Goal: Transaction & Acquisition: Purchase product/service

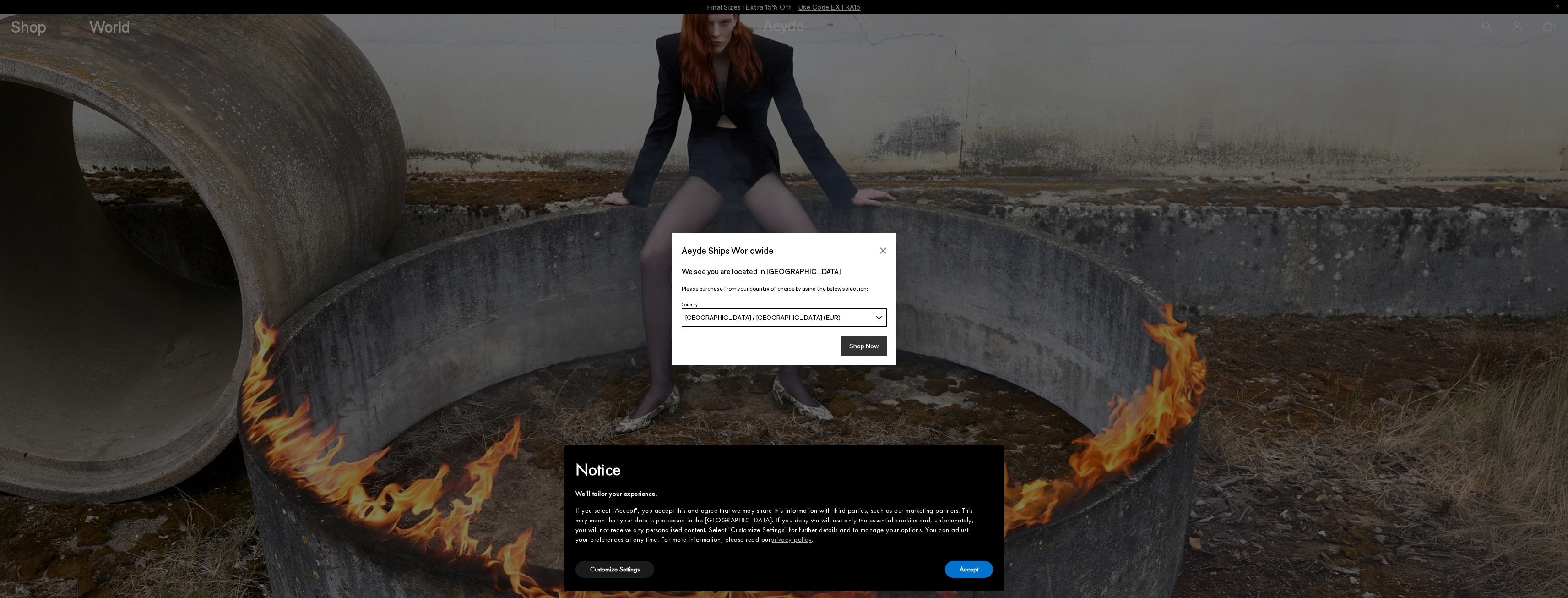
click at [872, 343] on button "Shop Now" at bounding box center [865, 346] width 45 height 19
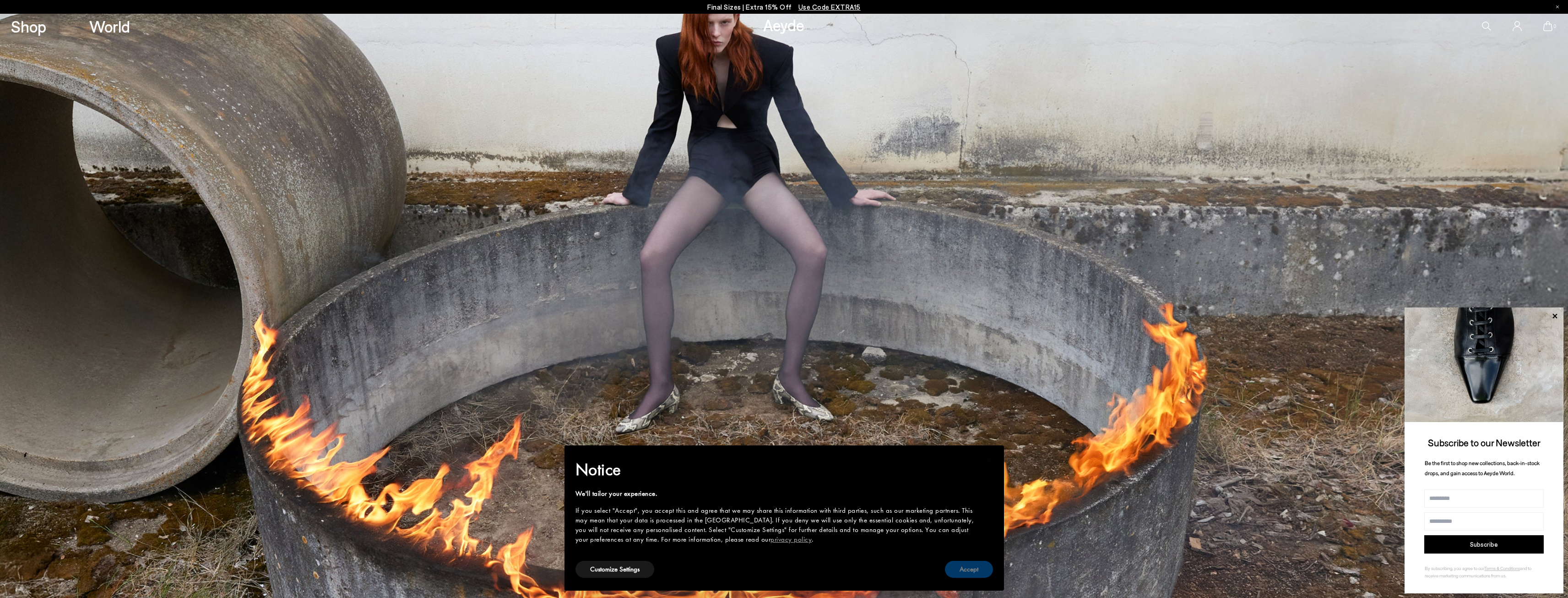
click at [949, 568] on button "Accept" at bounding box center [968, 568] width 48 height 17
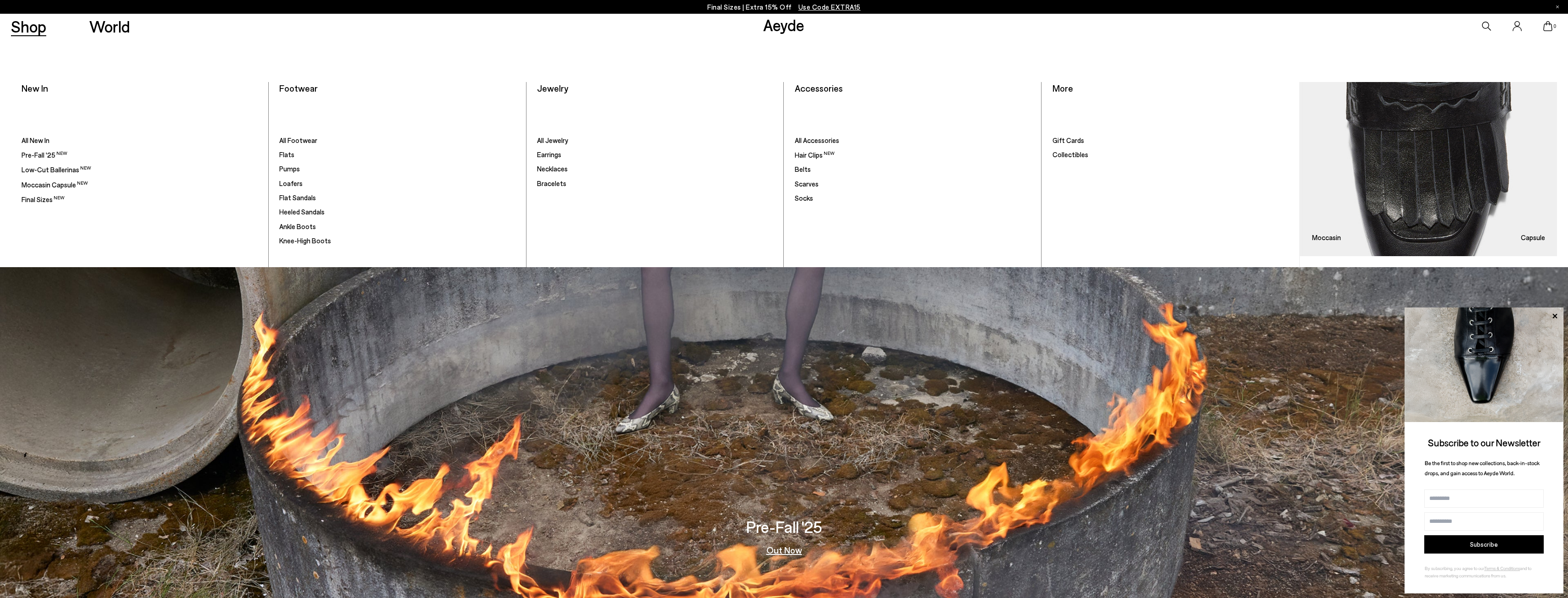
click at [37, 31] on link "Shop" at bounding box center [29, 26] width 35 height 16
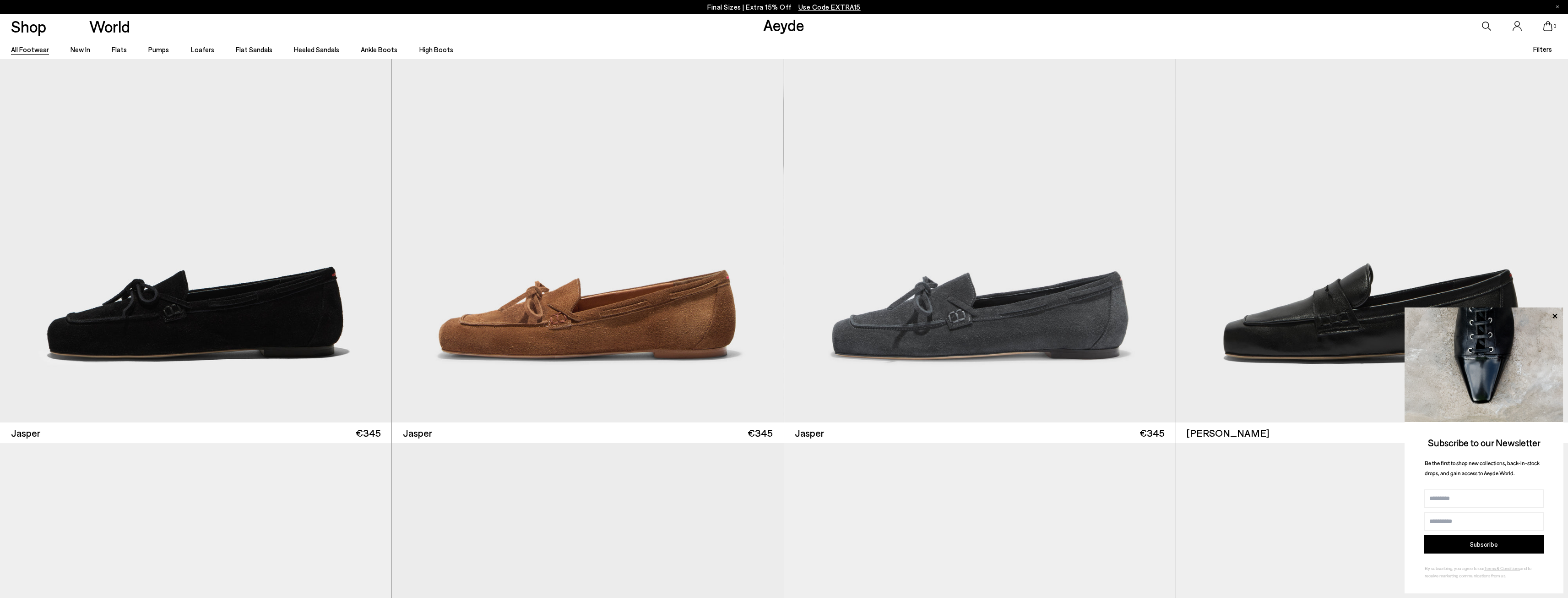
scroll to position [916, 0]
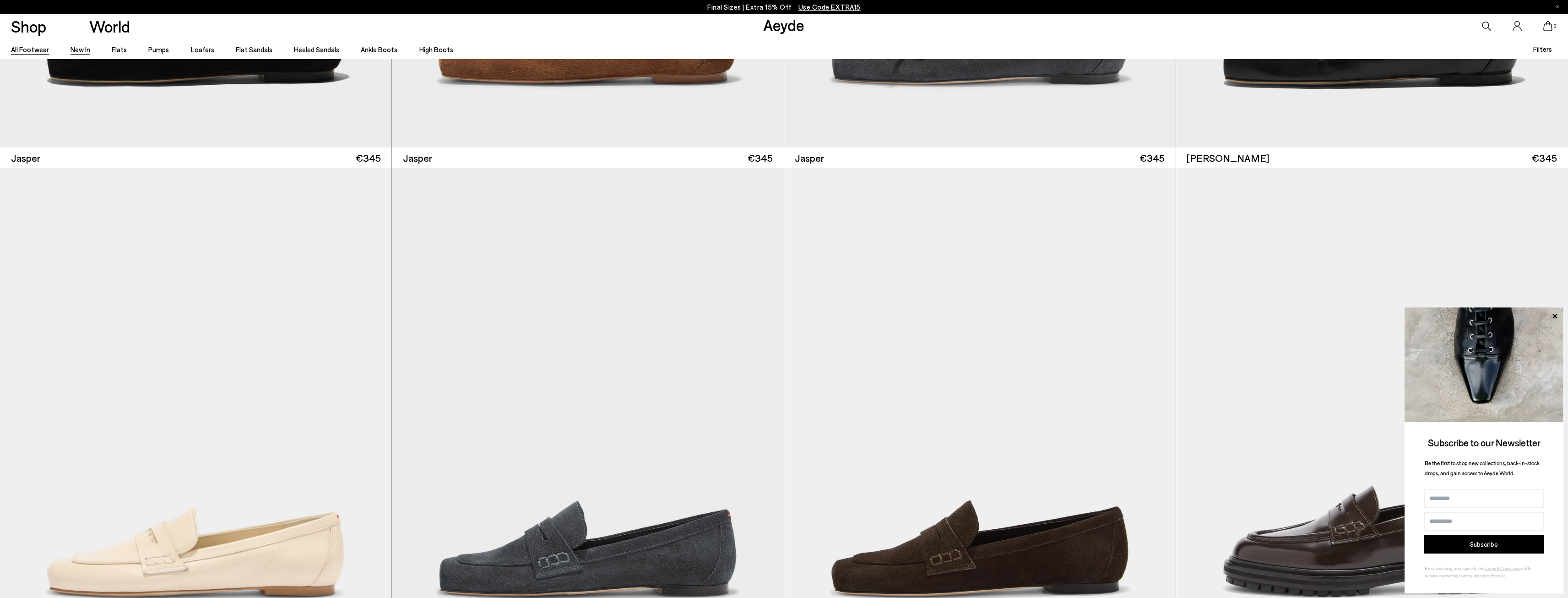
click at [85, 50] on link "New In" at bounding box center [80, 49] width 20 height 8
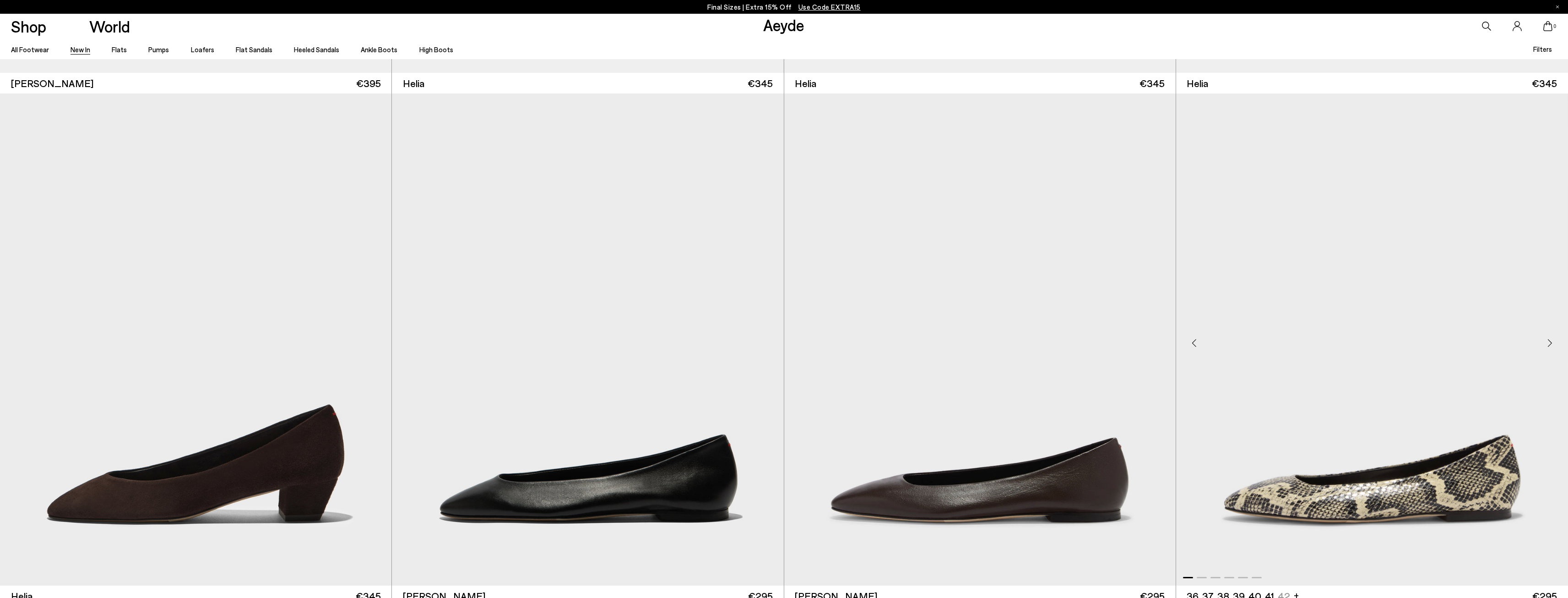
scroll to position [1695, 0]
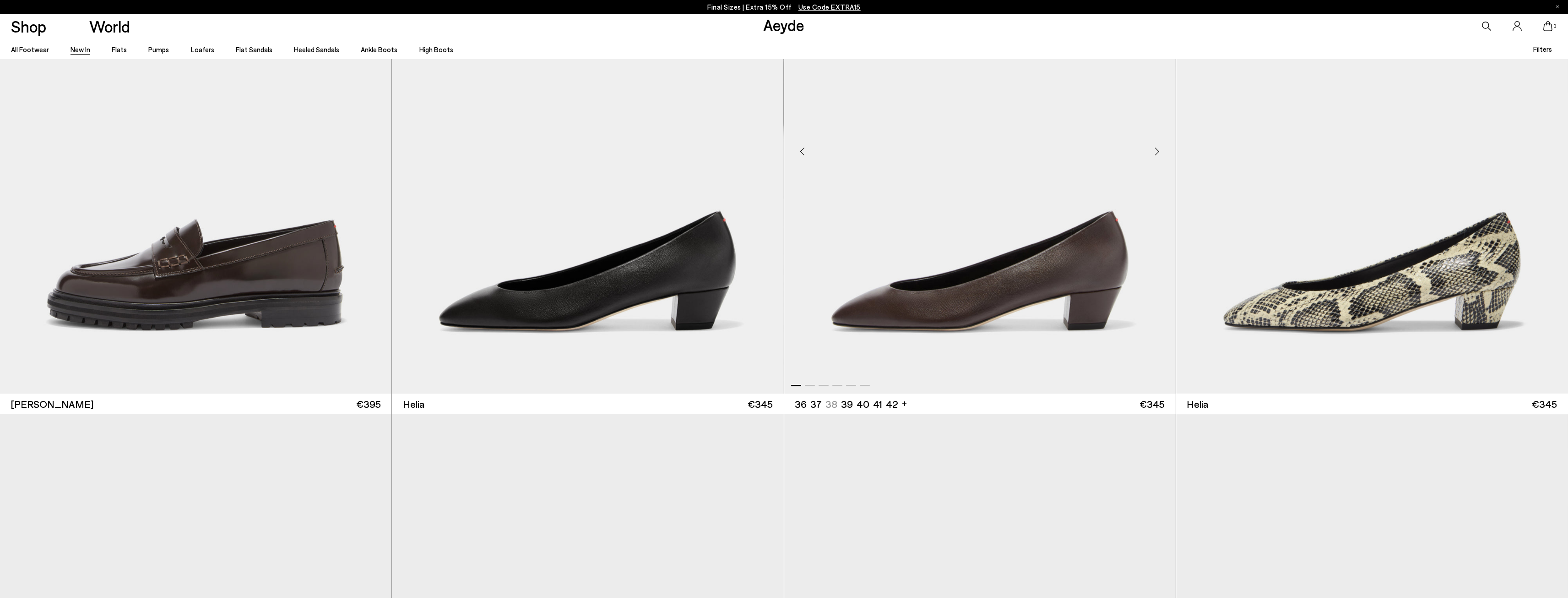
click at [1054, 282] on img "1 / 6" at bounding box center [980, 147] width 391 height 492
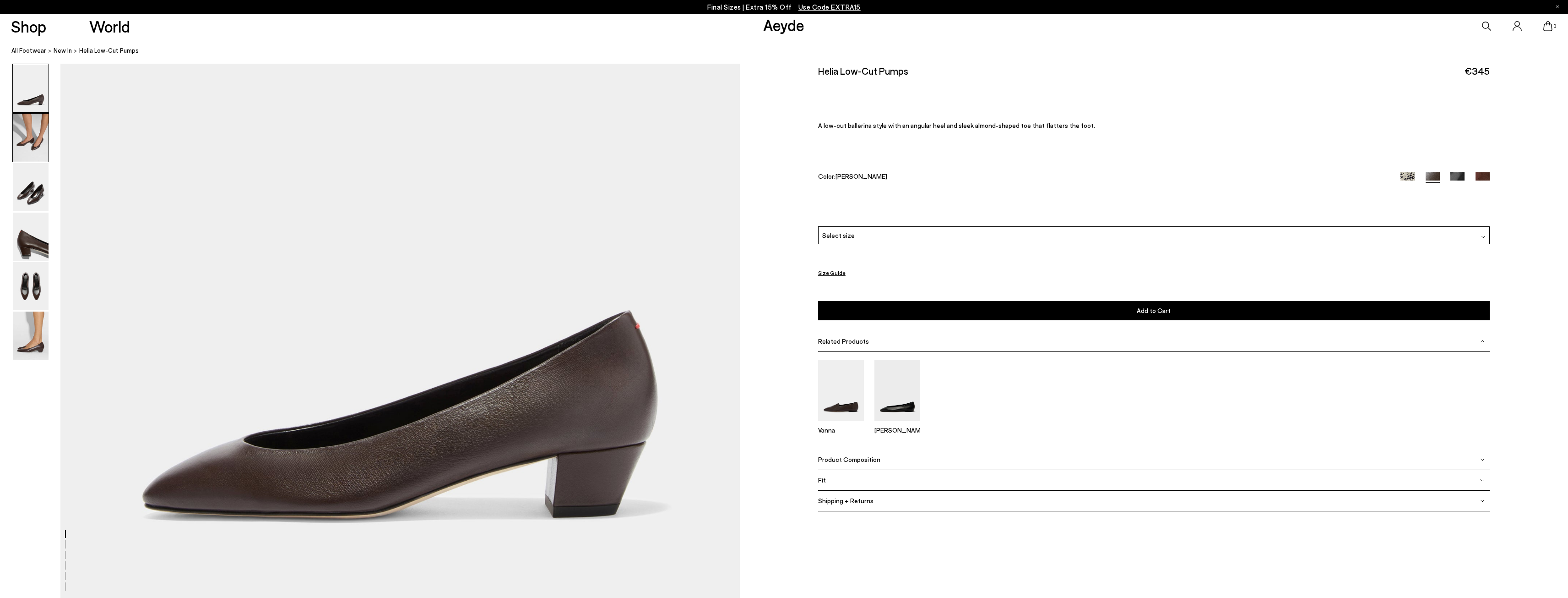
click at [15, 139] on img at bounding box center [31, 137] width 36 height 48
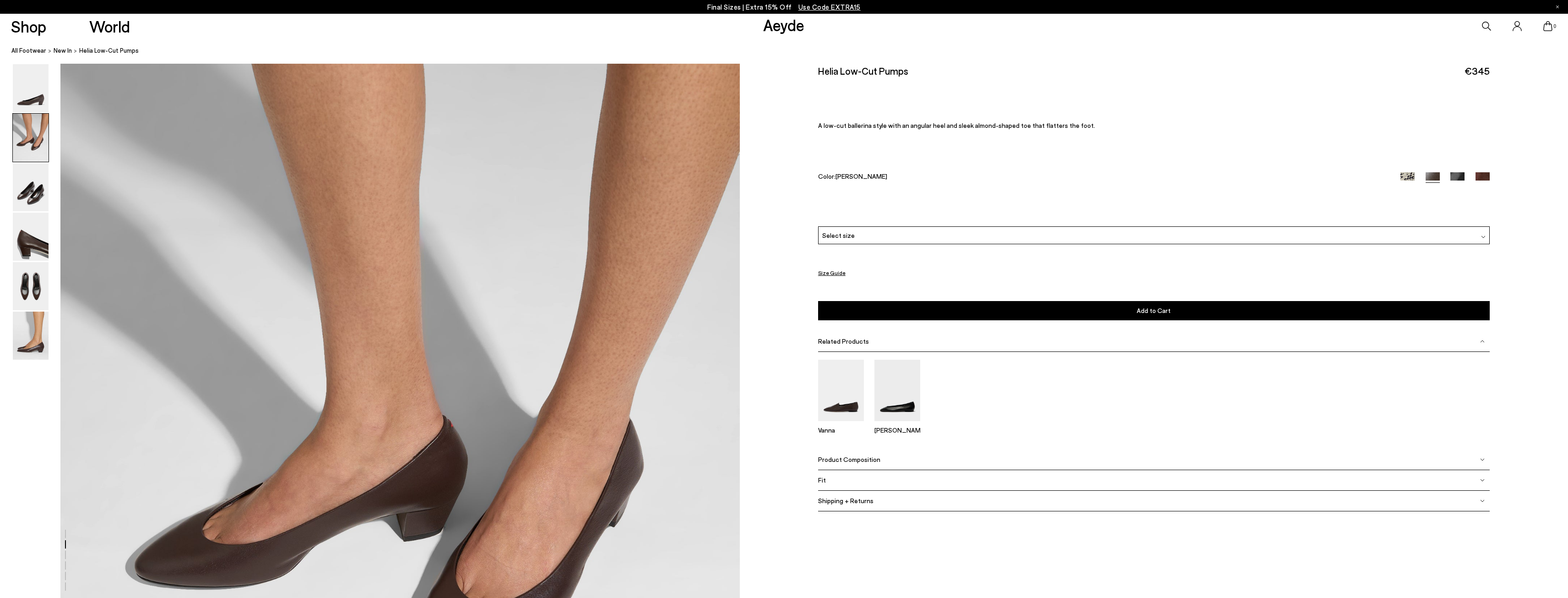
scroll to position [674, 0]
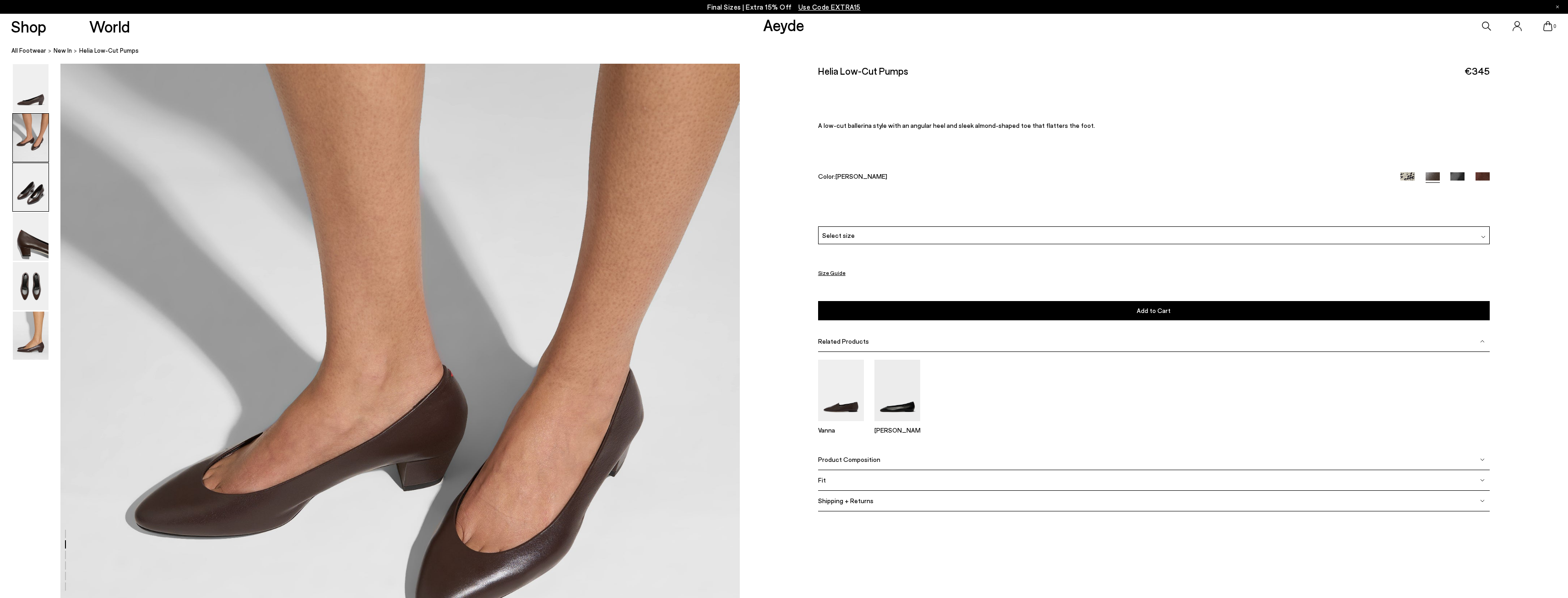
click at [24, 185] on img at bounding box center [31, 187] width 36 height 48
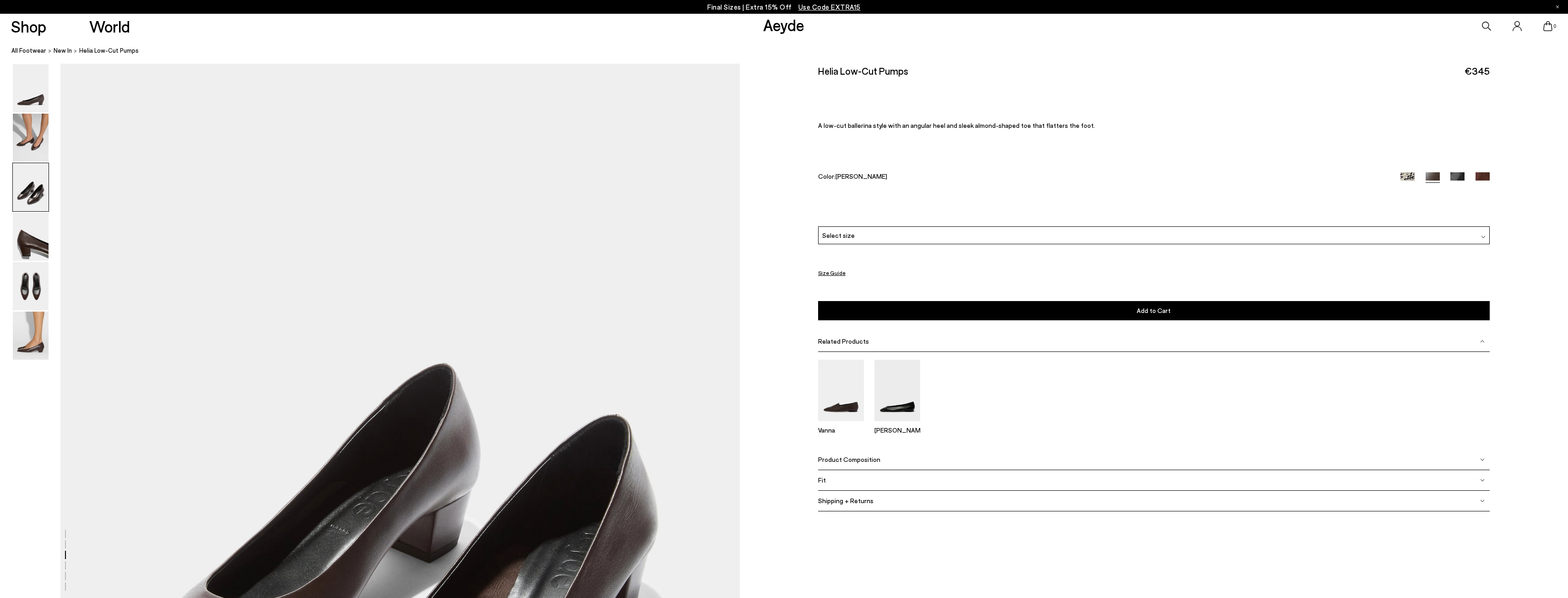
scroll to position [1627, 0]
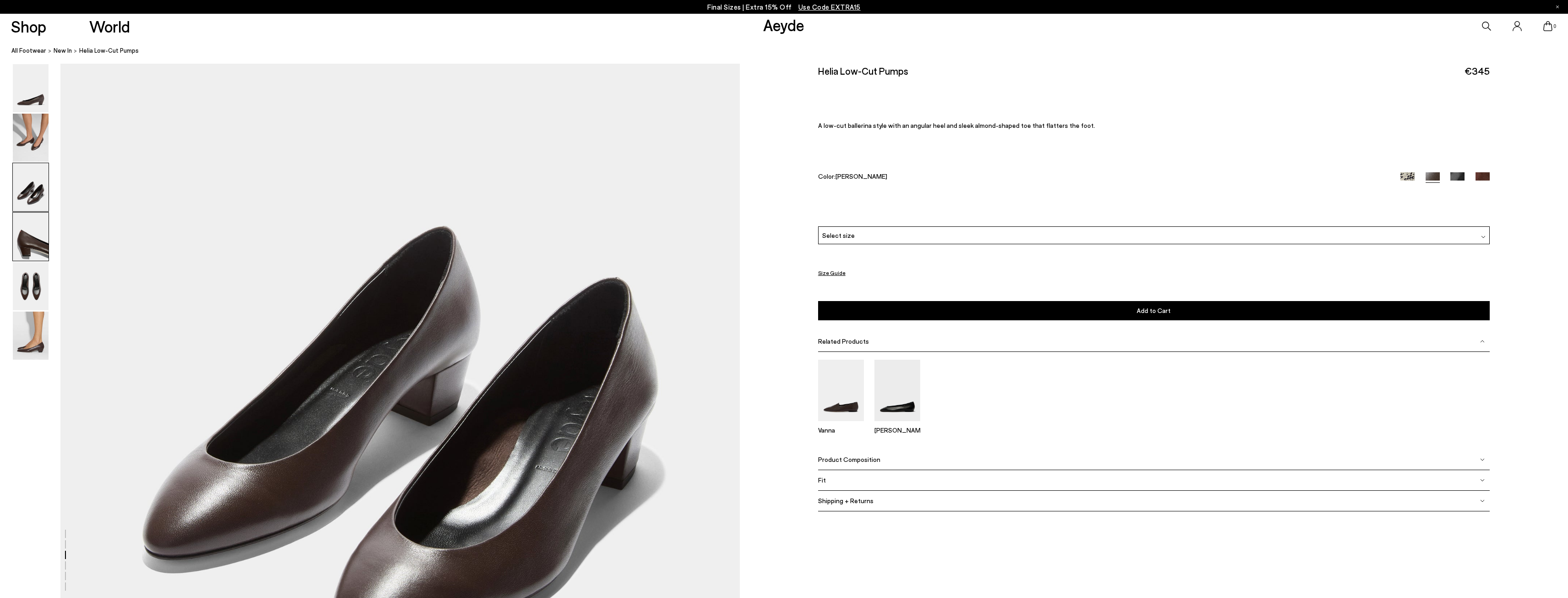
click at [15, 240] on img at bounding box center [31, 236] width 36 height 48
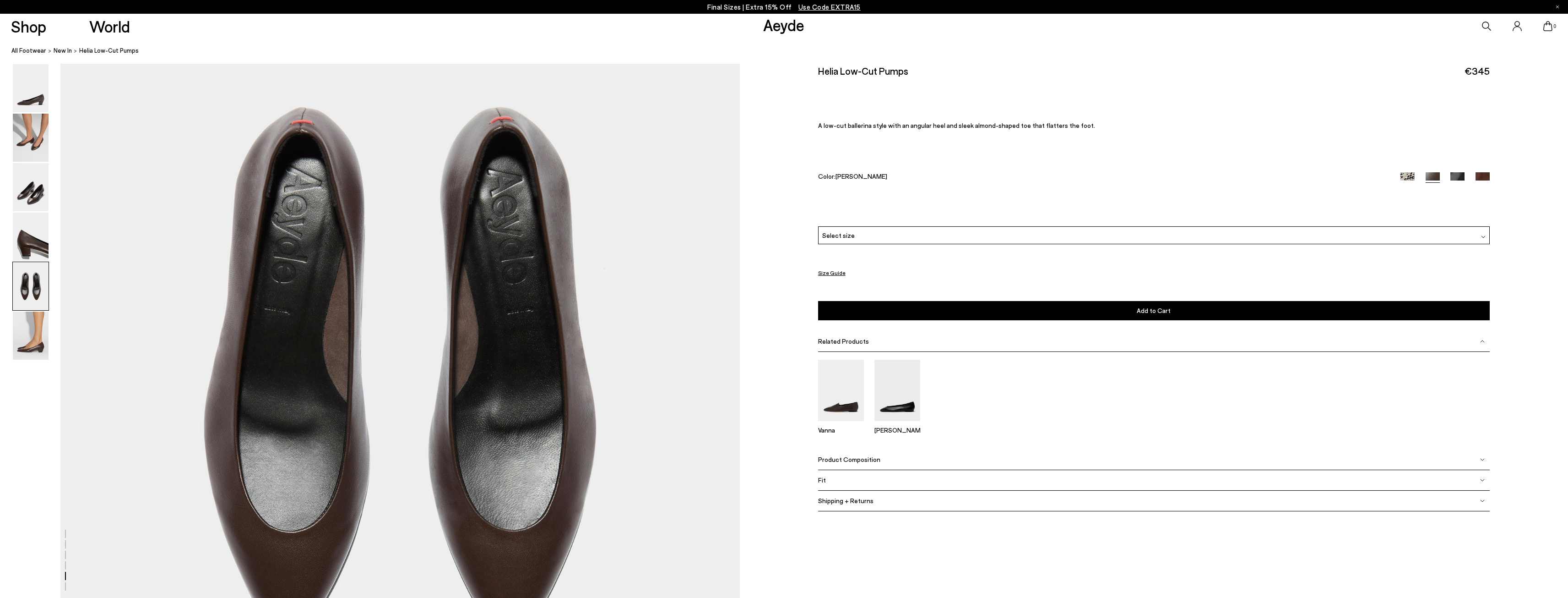
scroll to position [3587, 0]
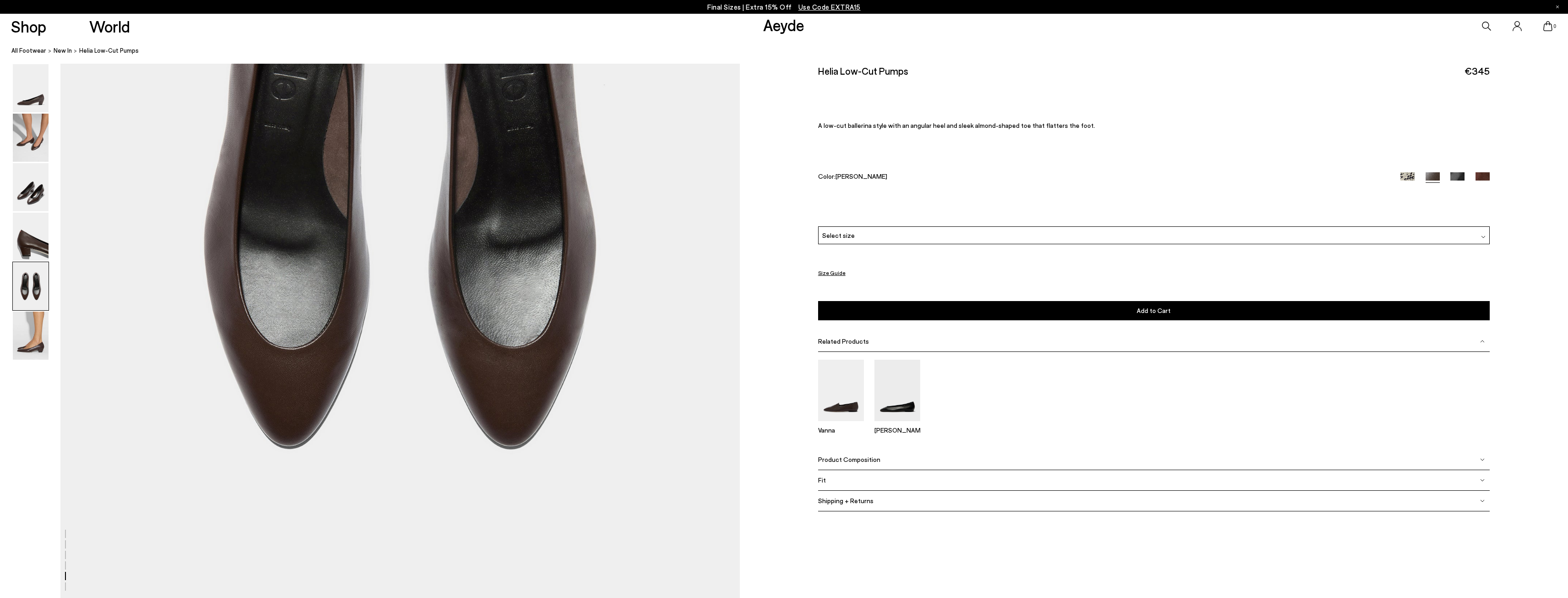
click at [864, 463] on span "Product Composition" at bounding box center [849, 459] width 62 height 8
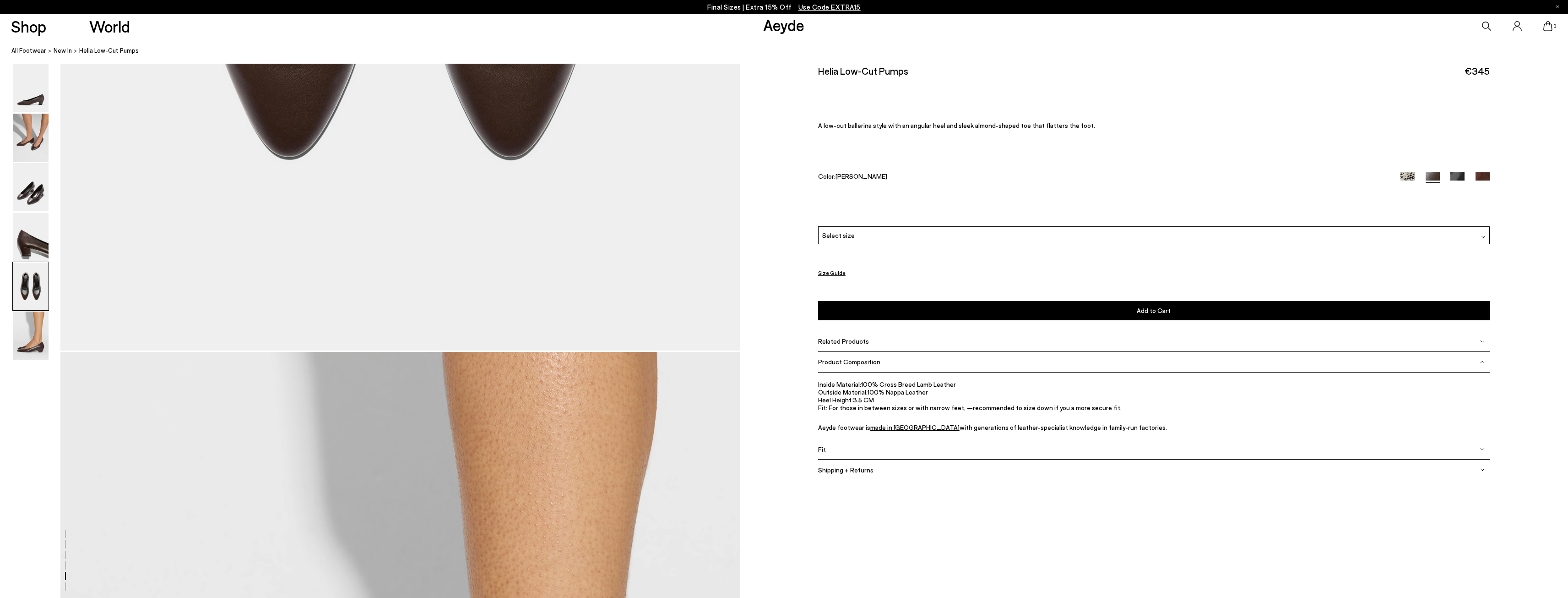
scroll to position [3772, 0]
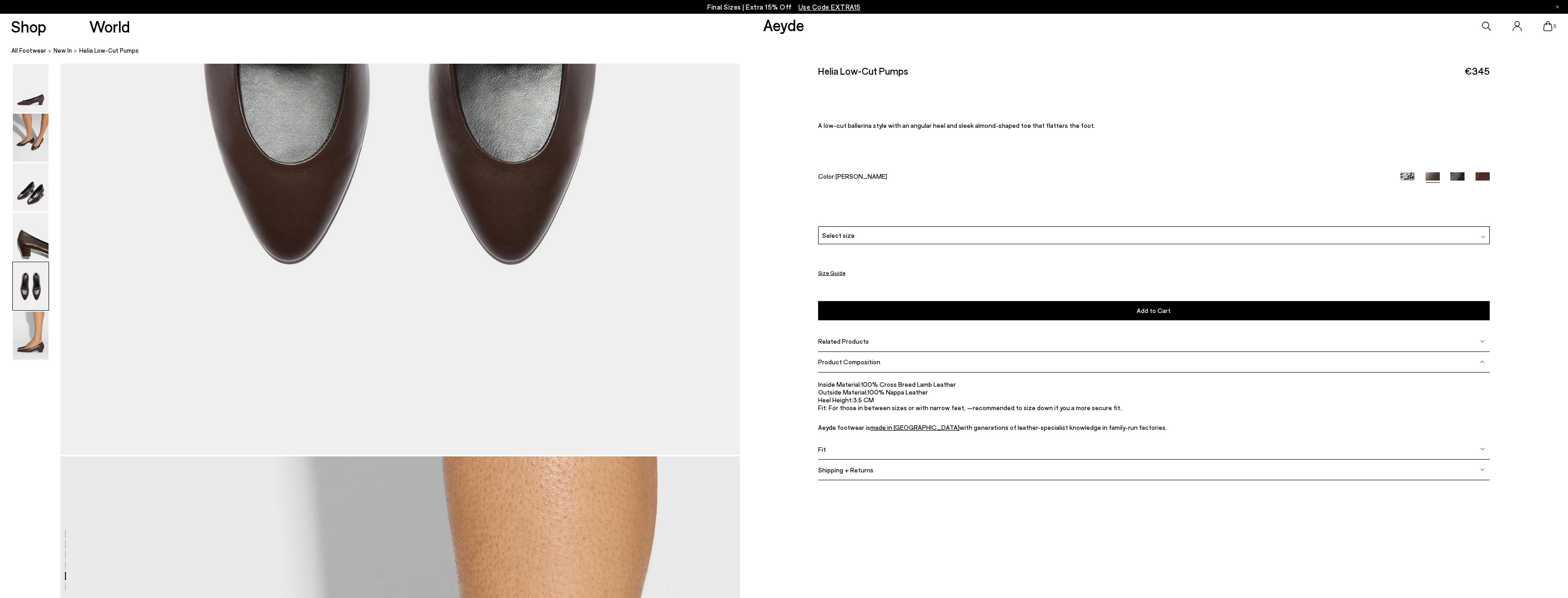
click at [723, 6] on p "Final Sizes | Extra 15% Off Use Code EXTRA15" at bounding box center [784, 7] width 153 height 14
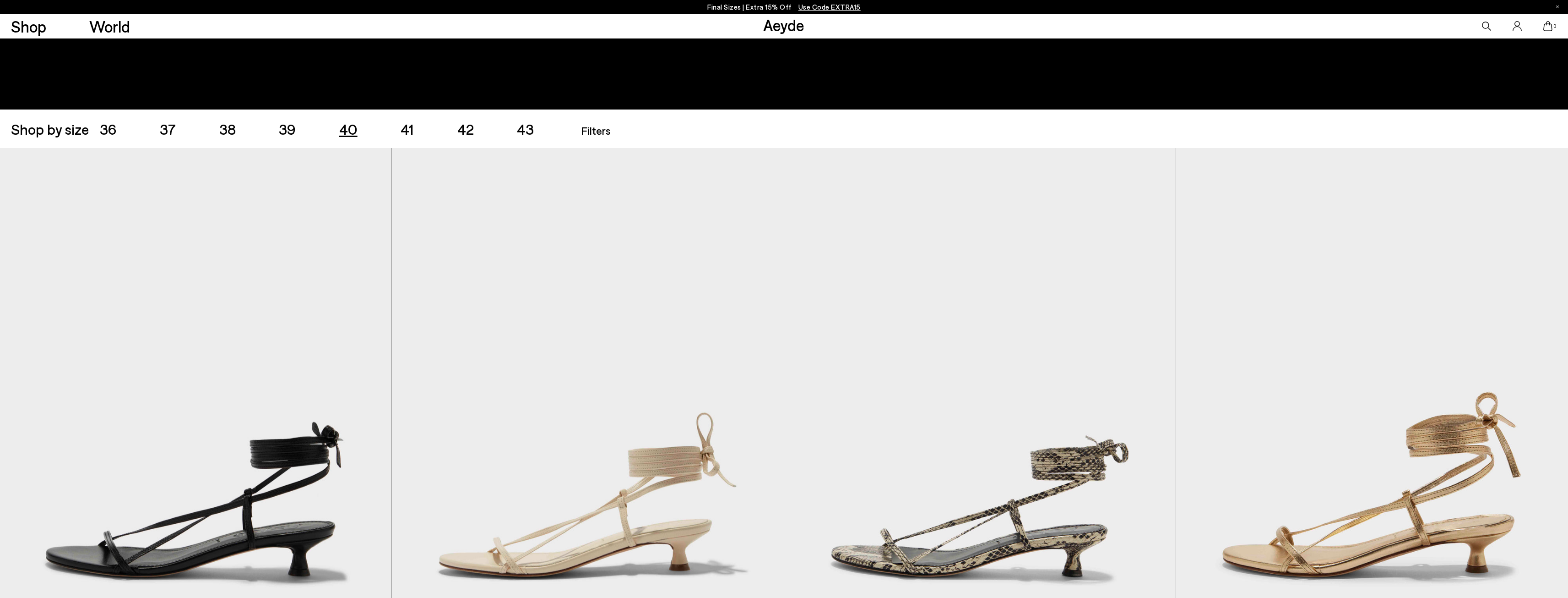
click at [351, 127] on span "40" at bounding box center [348, 129] width 18 height 17
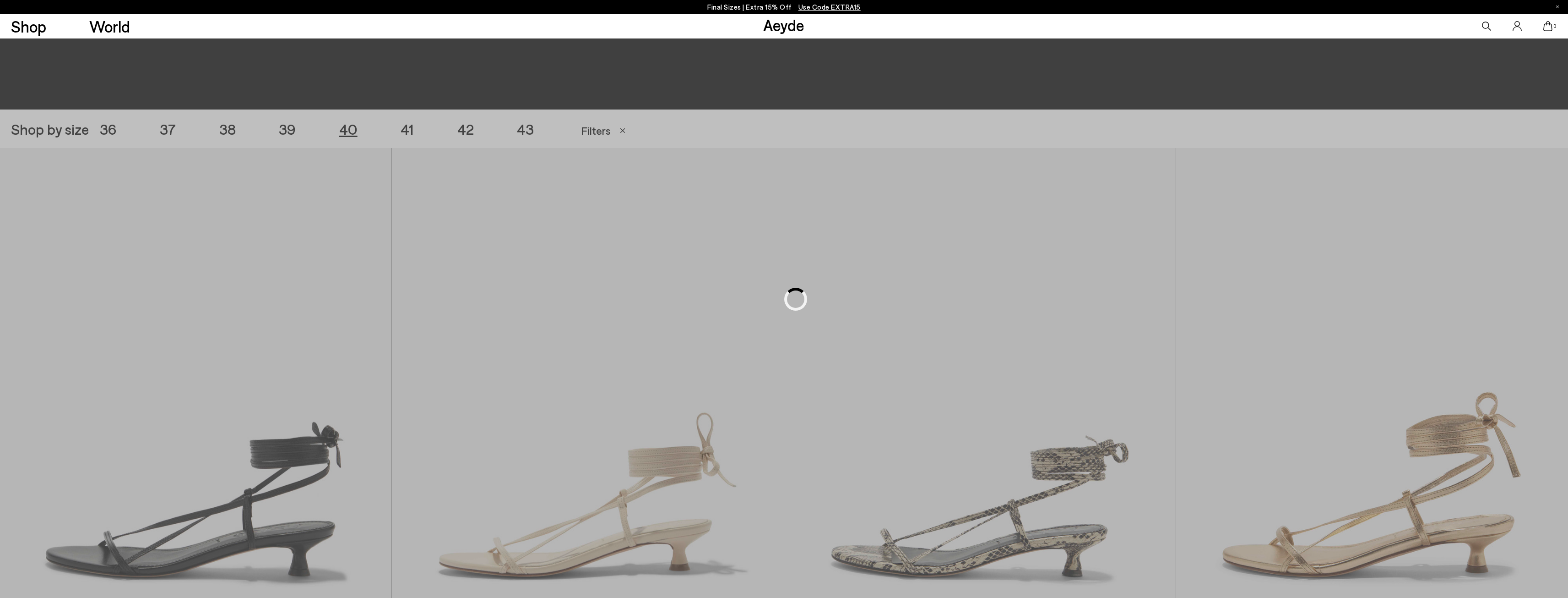
scroll to position [437, 0]
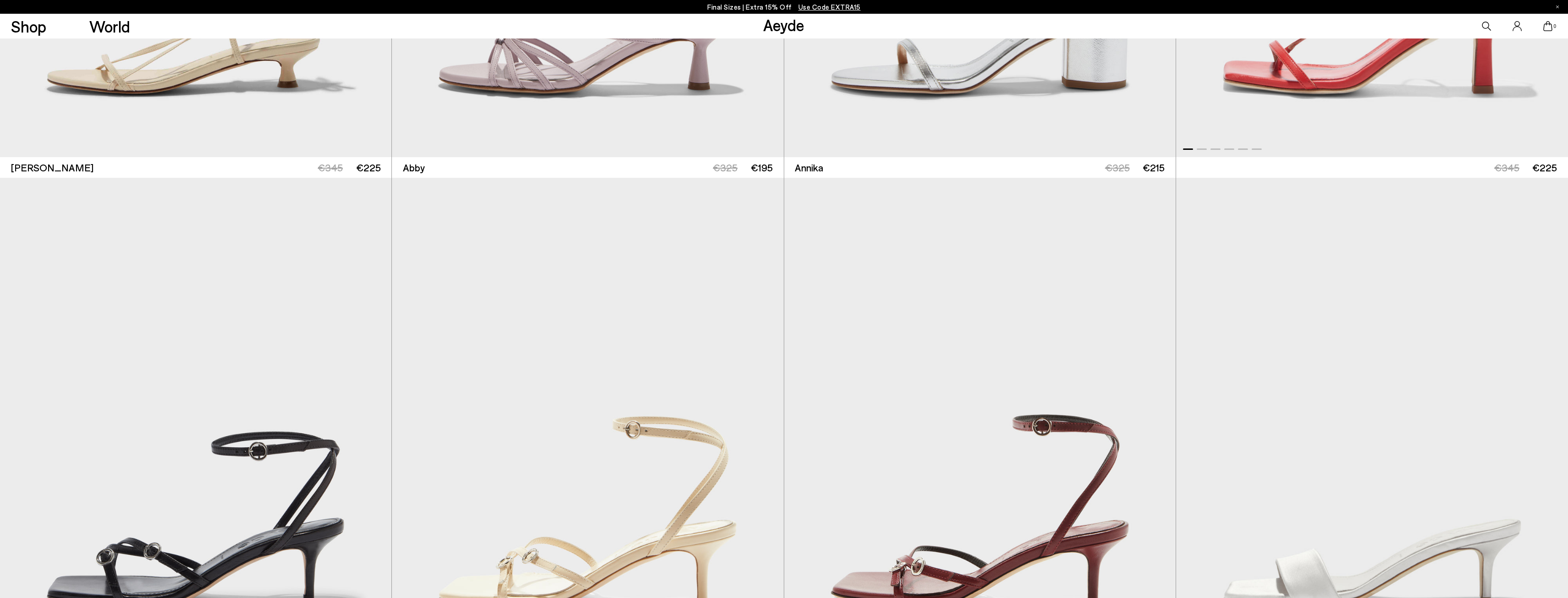
scroll to position [1078, 0]
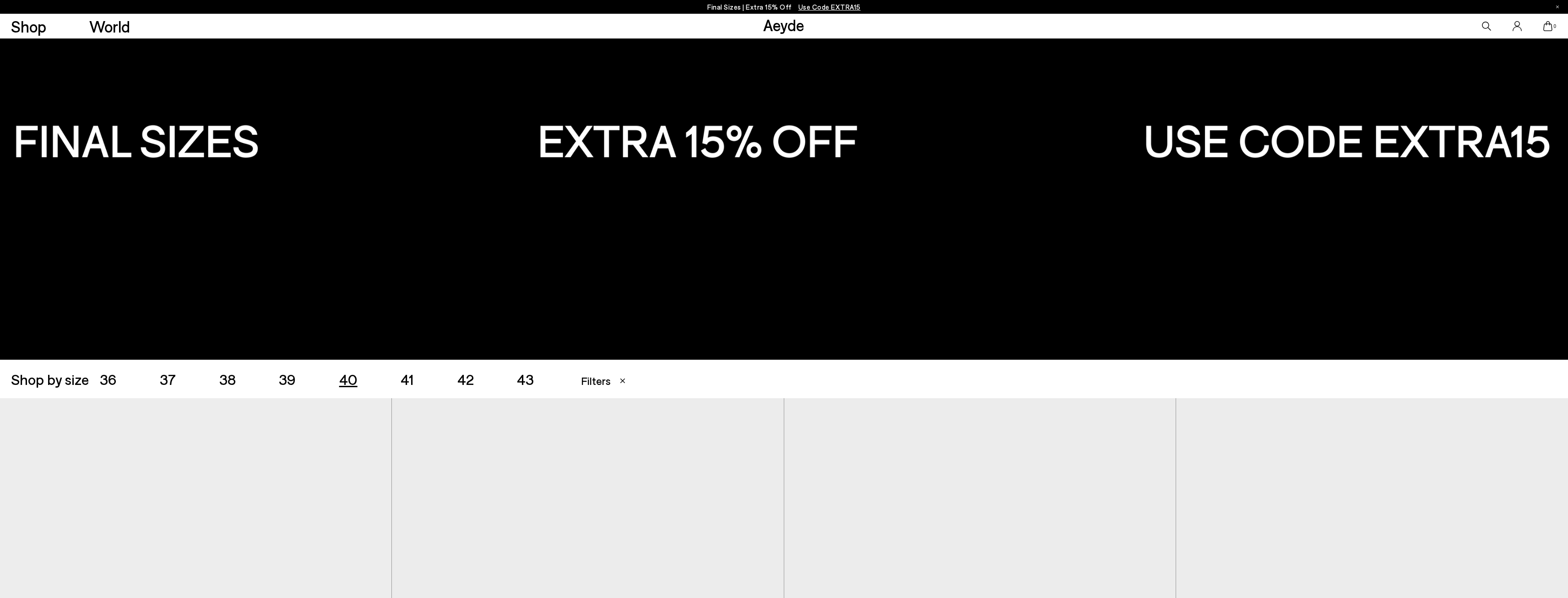
scroll to position [138, 0]
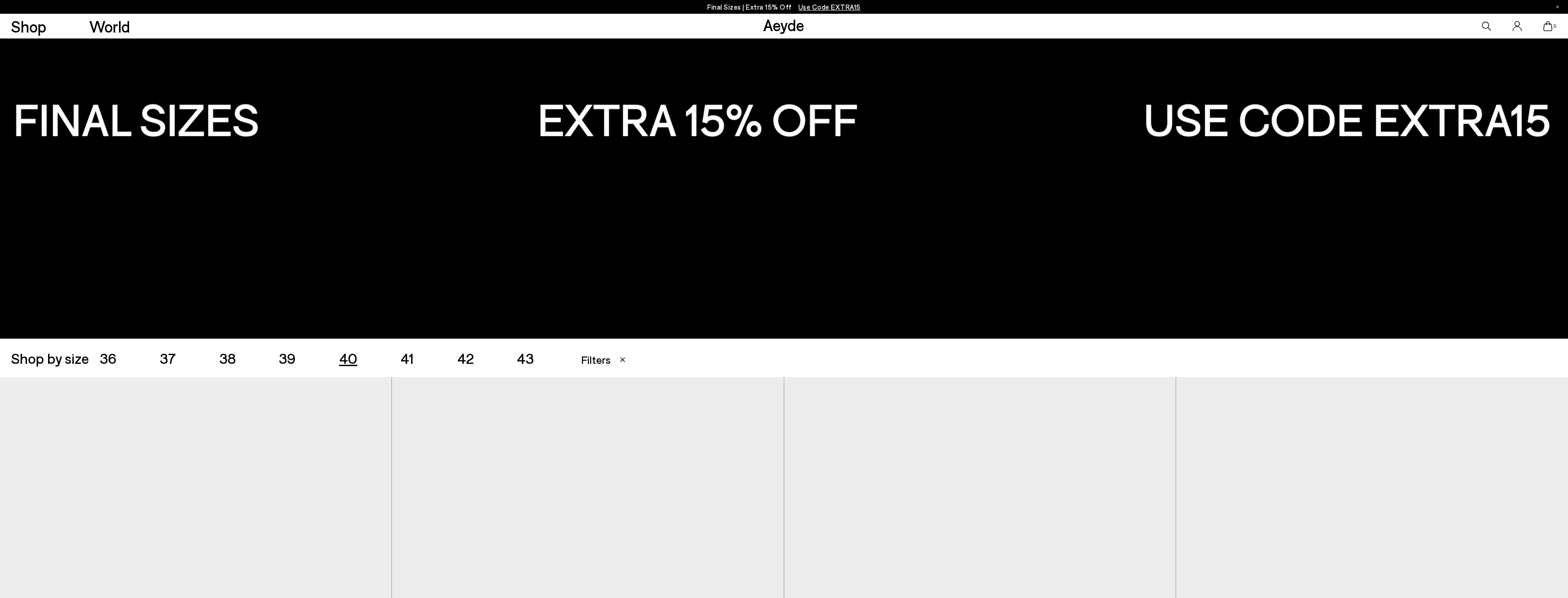
click at [403, 362] on span "41" at bounding box center [407, 357] width 13 height 17
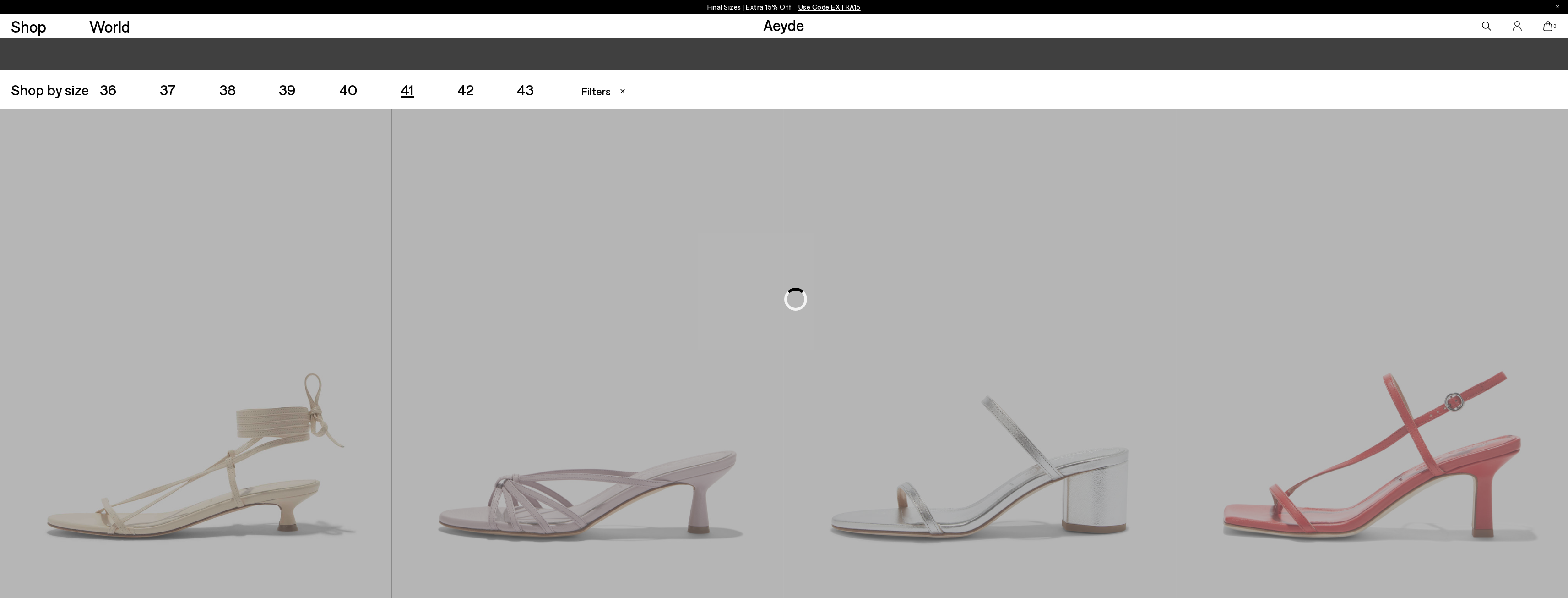
scroll to position [437, 0]
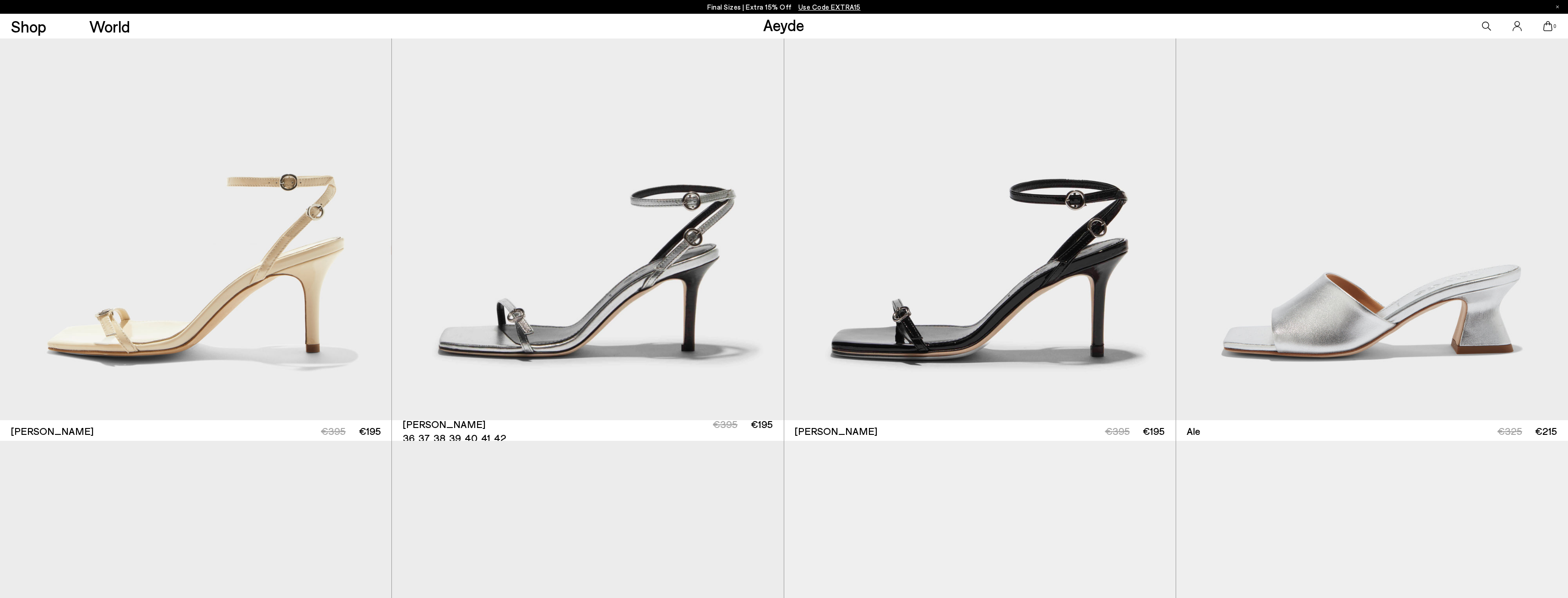
scroll to position [2681, 0]
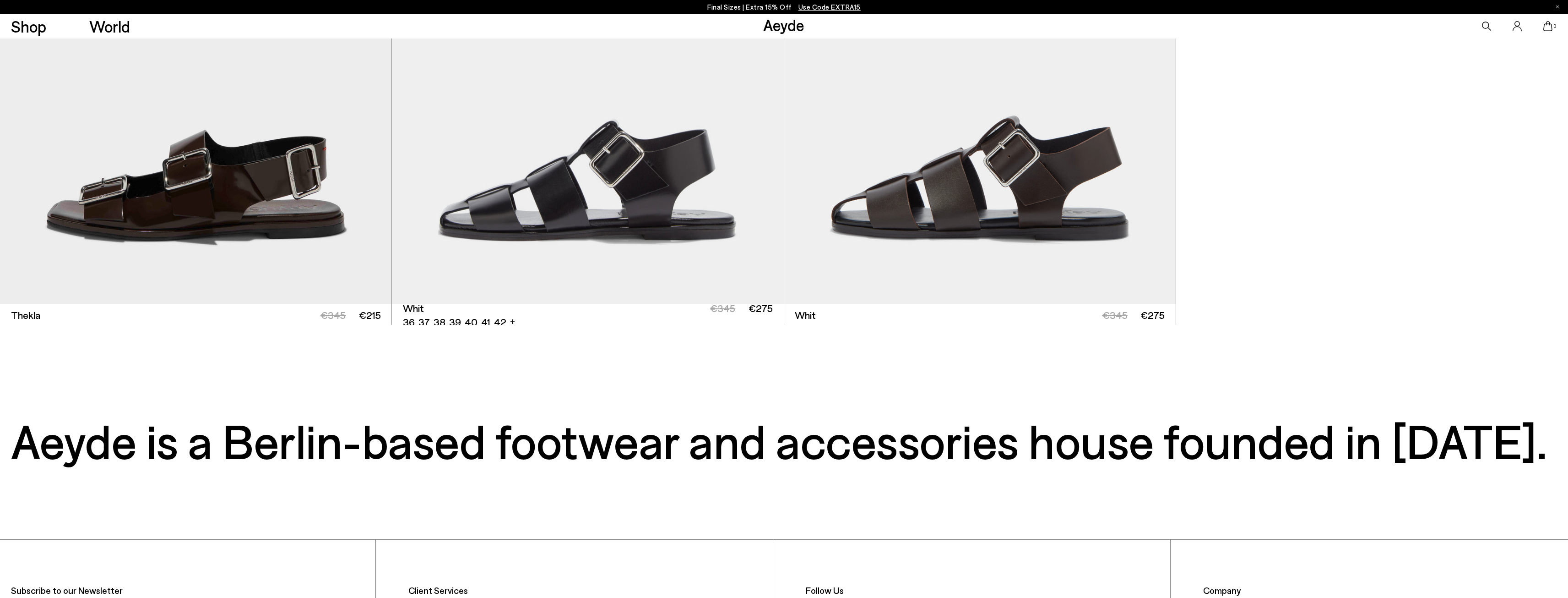
scroll to position [7444, 0]
